Goal: Information Seeking & Learning: Learn about a topic

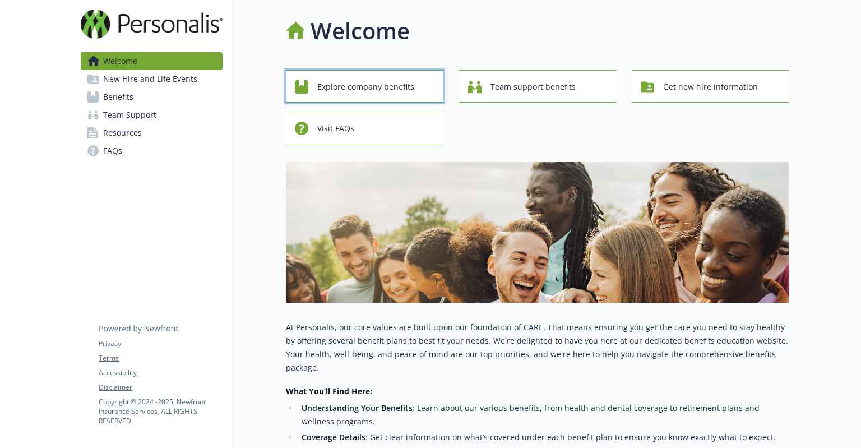
click at [392, 92] on span "Explore company benefits" at bounding box center [365, 86] width 97 height 21
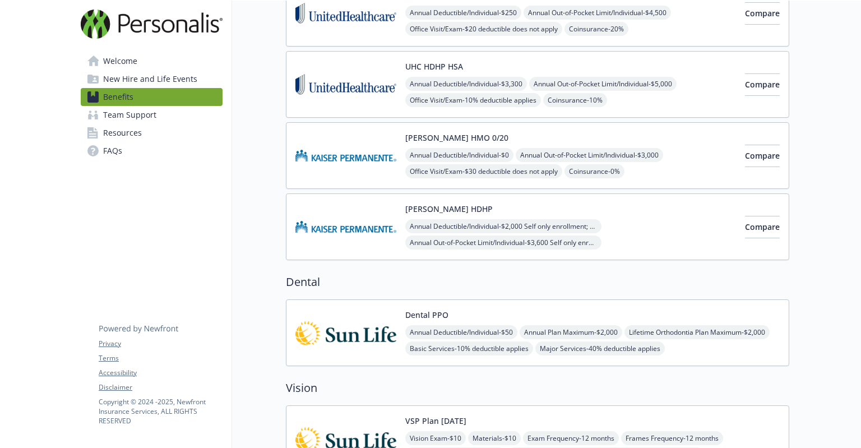
scroll to position [168, 0]
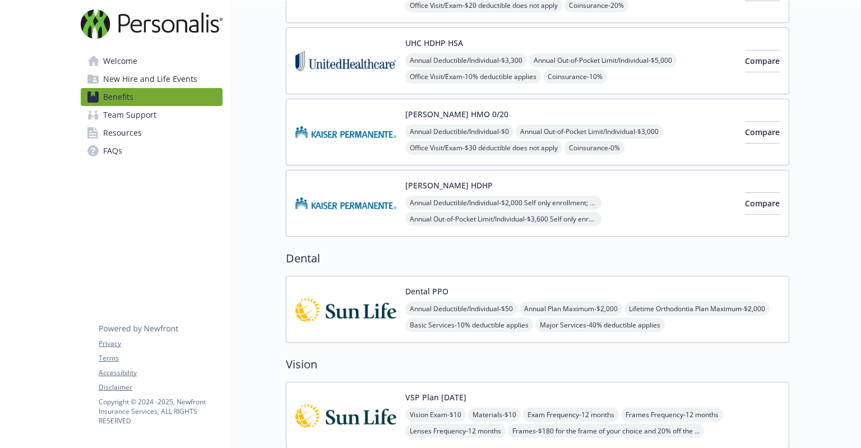
click at [373, 132] on img at bounding box center [345, 132] width 101 height 48
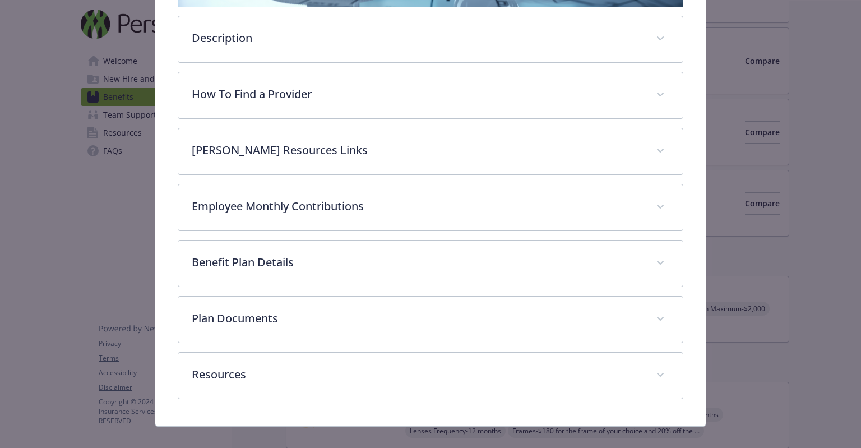
scroll to position [298, 0]
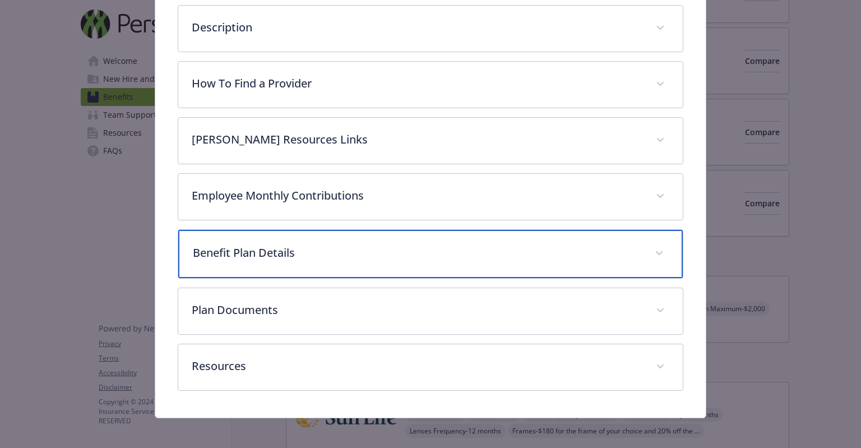
click at [254, 245] on p "Benefit Plan Details" at bounding box center [417, 252] width 448 height 17
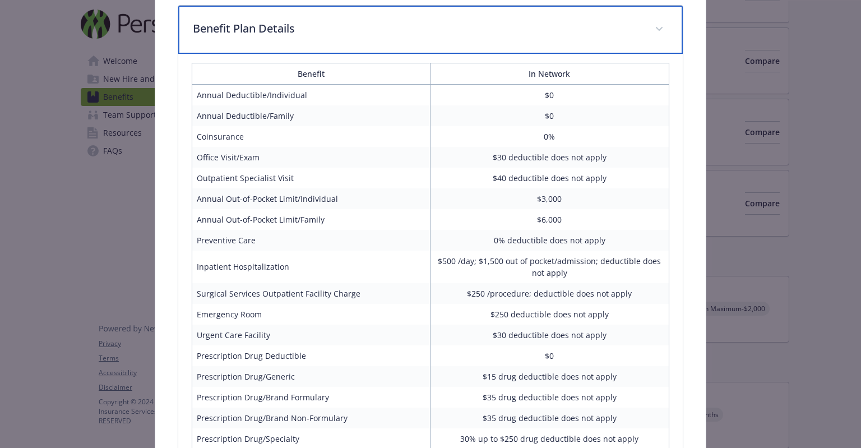
scroll to position [354, 0]
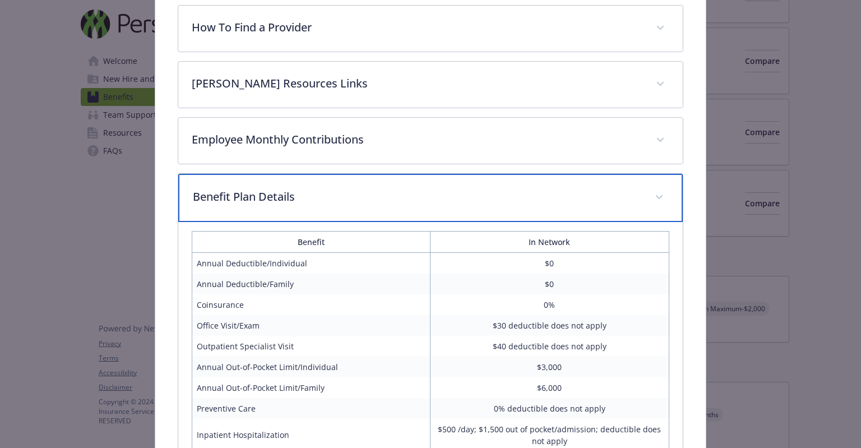
click at [250, 195] on p "Benefit Plan Details" at bounding box center [417, 196] width 448 height 17
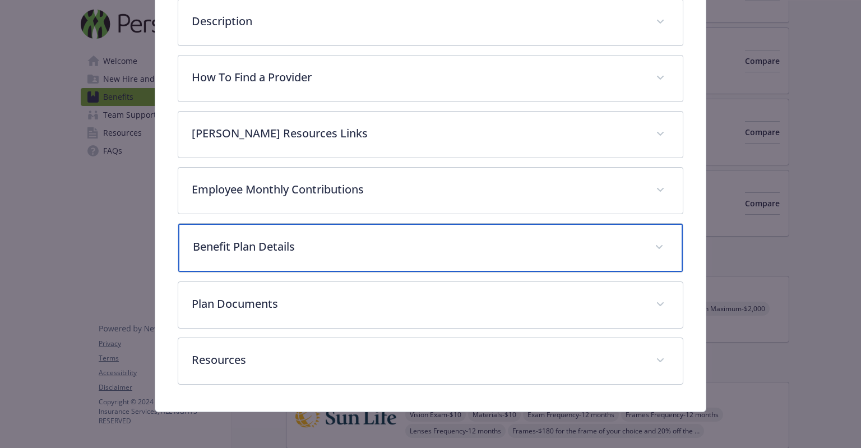
scroll to position [300, 0]
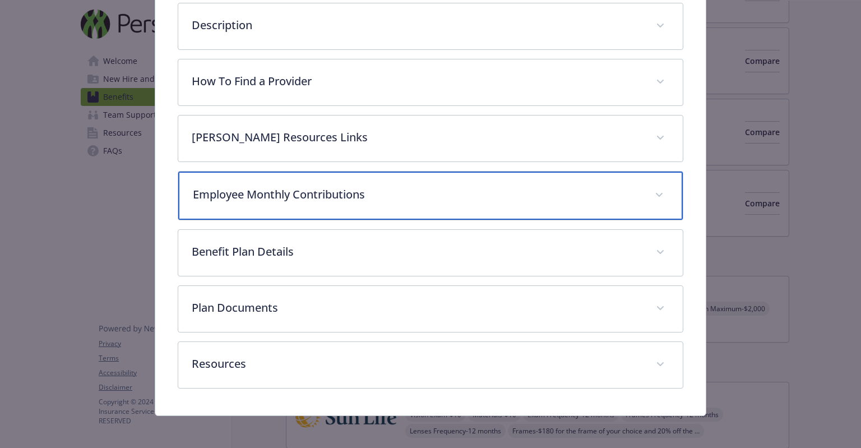
click at [265, 191] on p "Employee Monthly Contributions" at bounding box center [417, 194] width 448 height 17
